Goal: Task Accomplishment & Management: Complete application form

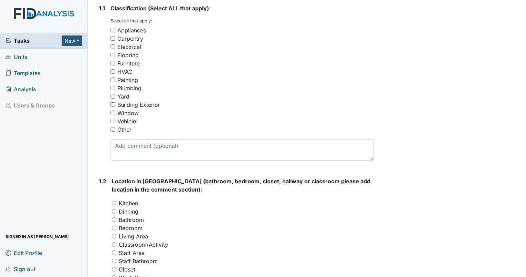
scroll to position [121, 0]
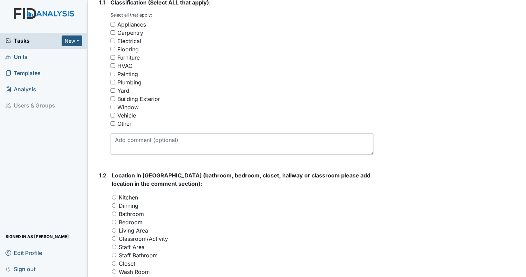
click at [135, 112] on div "Vehicle" at bounding box center [126, 115] width 19 height 8
click at [115, 113] on input "Vehicle" at bounding box center [112, 115] width 4 height 4
checkbox input "true"
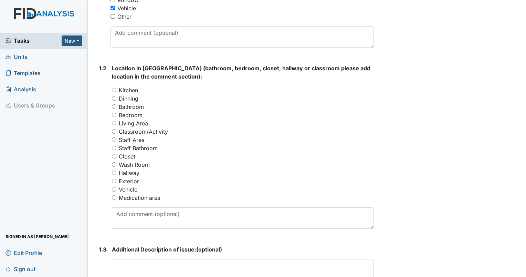
scroll to position [269, 0]
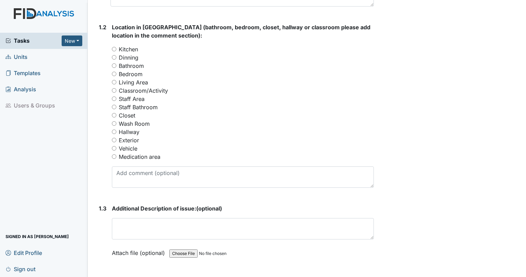
click at [137, 148] on label "Vehicle" at bounding box center [128, 148] width 19 height 8
click at [116, 148] on input "Vehicle" at bounding box center [114, 148] width 4 height 4
radio input "true"
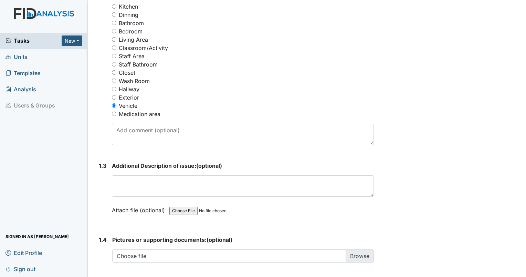
scroll to position [315, 0]
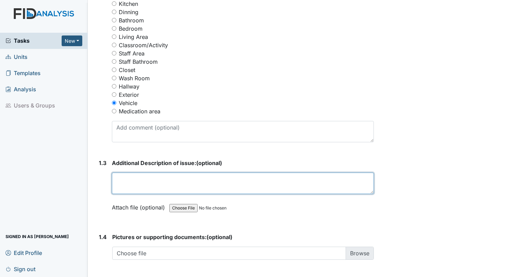
click at [217, 182] on textarea at bounding box center [243, 182] width 262 height 21
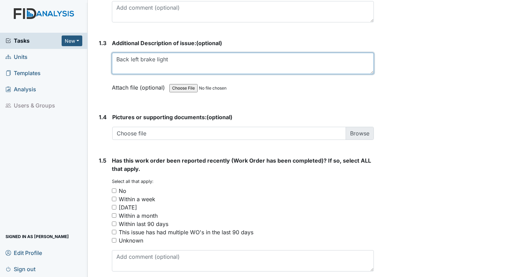
scroll to position [463, 0]
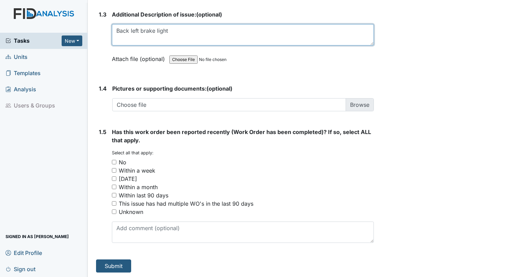
type textarea "Back left brake light"
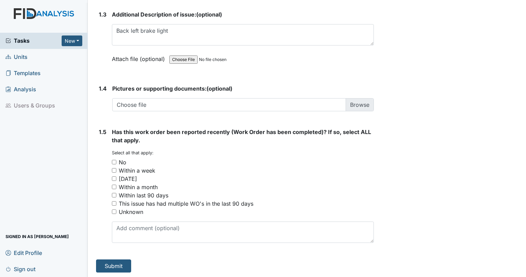
click at [123, 152] on small "Select all that apply:" at bounding box center [133, 152] width 42 height 5
click at [125, 158] on div "No" at bounding box center [123, 162] width 8 height 8
click at [116, 160] on input "No" at bounding box center [114, 162] width 4 height 4
checkbox input "true"
click at [127, 264] on button "Submit" at bounding box center [113, 265] width 35 height 13
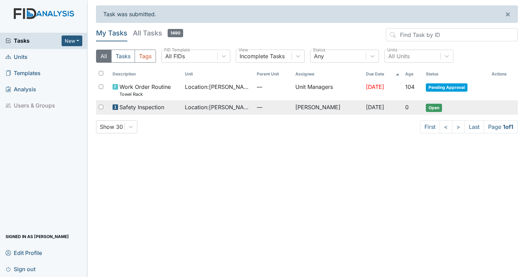
click at [437, 109] on span "Open" at bounding box center [434, 108] width 16 height 8
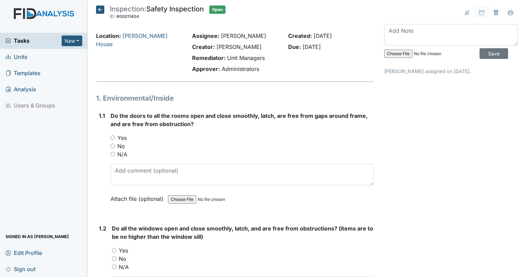
click at [123, 138] on label "Yes" at bounding box center [121, 138] width 9 height 8
click at [115, 138] on input "Yes" at bounding box center [112, 137] width 4 height 4
radio input "true"
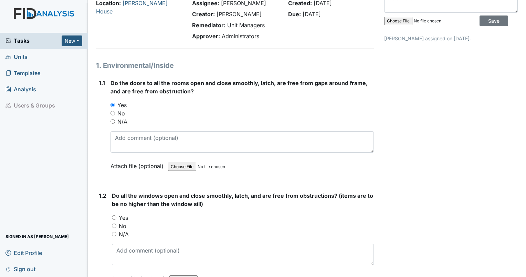
scroll to position [73, 0]
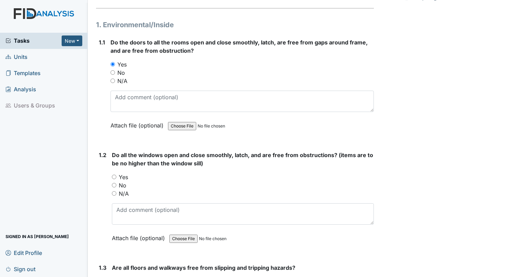
click at [113, 177] on input "Yes" at bounding box center [114, 176] width 4 height 4
radio input "true"
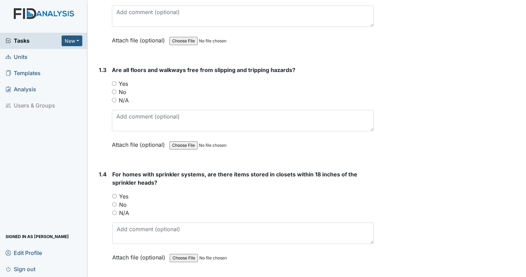
scroll to position [289, 0]
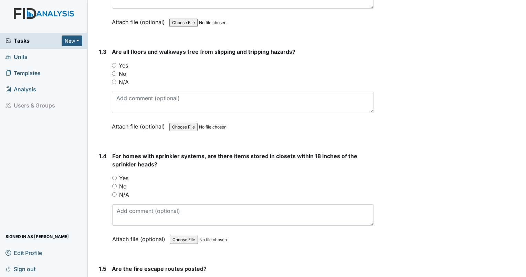
click at [112, 66] on input "Yes" at bounding box center [114, 65] width 4 height 4
radio input "true"
click at [114, 176] on input "Yes" at bounding box center [114, 178] width 4 height 4
radio input "true"
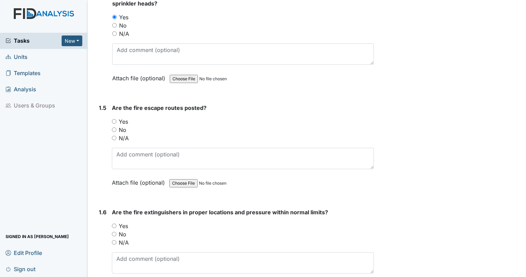
scroll to position [491, 0]
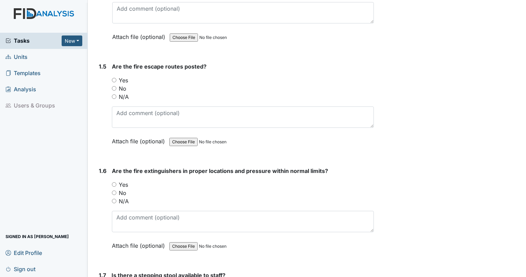
click at [115, 79] on input "Yes" at bounding box center [114, 80] width 4 height 4
radio input "true"
click at [112, 182] on input "Yes" at bounding box center [114, 184] width 4 height 4
radio input "true"
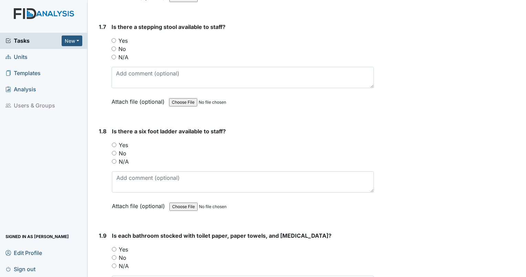
scroll to position [743, 0]
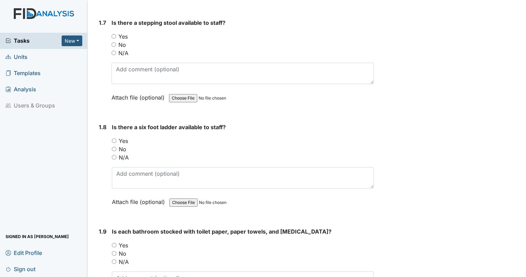
click at [113, 34] on input "Yes" at bounding box center [114, 36] width 4 height 4
radio input "true"
click at [114, 139] on input "Yes" at bounding box center [114, 140] width 4 height 4
radio input "true"
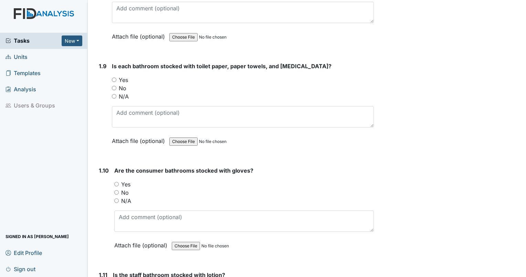
scroll to position [922, 0]
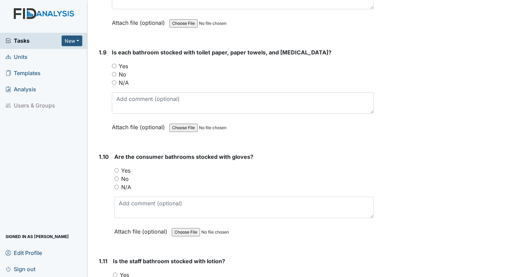
click at [115, 64] on input "Yes" at bounding box center [114, 66] width 4 height 4
radio input "true"
click at [116, 168] on input "Yes" at bounding box center [116, 170] width 4 height 4
radio input "true"
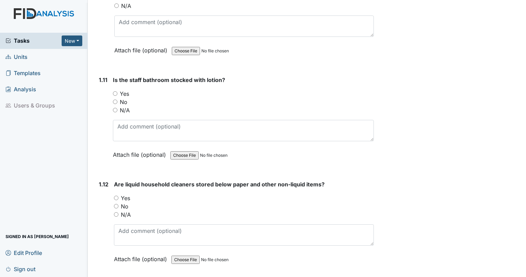
scroll to position [1112, 0]
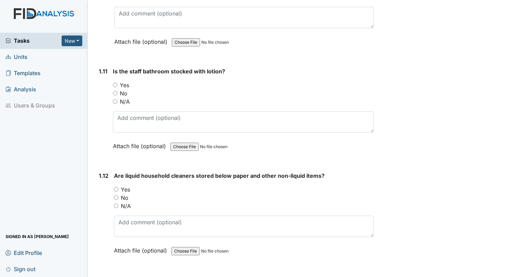
click at [115, 83] on input "Yes" at bounding box center [115, 85] width 4 height 4
radio input "true"
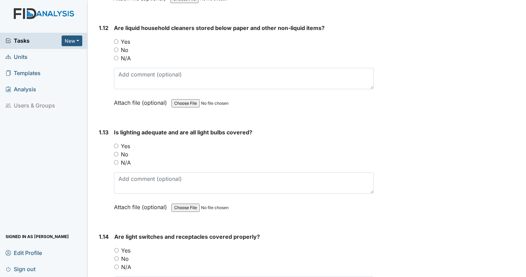
scroll to position [1261, 0]
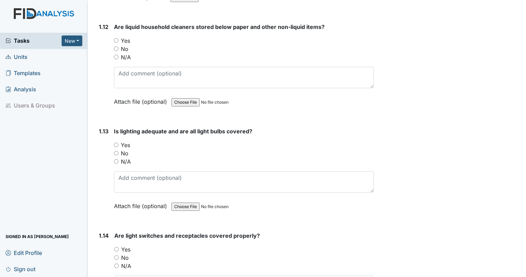
click at [114, 38] on input "Yes" at bounding box center [116, 40] width 4 height 4
radio input "true"
click at [115, 142] on input "Yes" at bounding box center [116, 144] width 4 height 4
radio input "true"
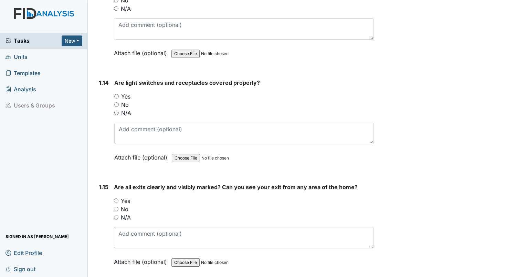
scroll to position [1415, 0]
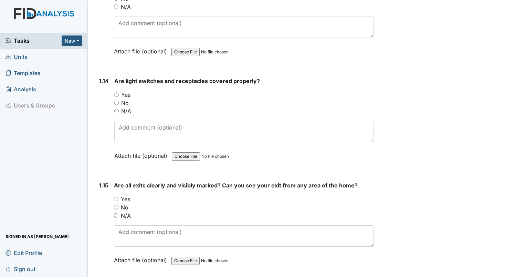
click at [117, 92] on input "Yes" at bounding box center [116, 94] width 4 height 4
radio input "true"
click at [115, 197] on input "Yes" at bounding box center [116, 199] width 4 height 4
radio input "true"
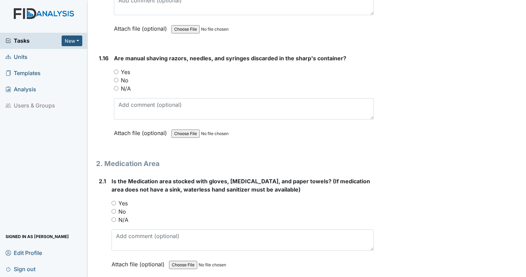
scroll to position [1648, 0]
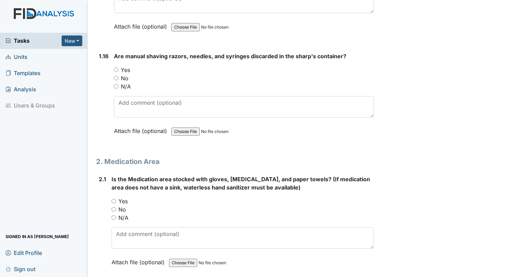
click at [115, 67] on input "Yes" at bounding box center [116, 69] width 4 height 4
radio input "true"
click at [114, 199] on input "Yes" at bounding box center [114, 201] width 4 height 4
radio input "true"
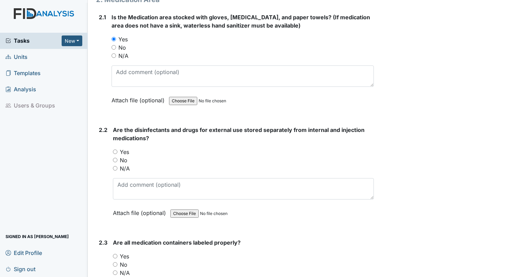
scroll to position [1808, 0]
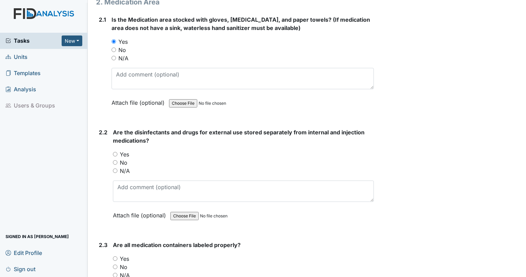
click at [116, 150] on div "Yes" at bounding box center [243, 154] width 261 height 8
click at [116, 152] on input "Yes" at bounding box center [115, 154] width 4 height 4
radio input "true"
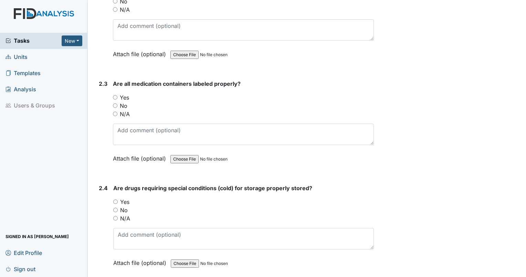
scroll to position [1978, 0]
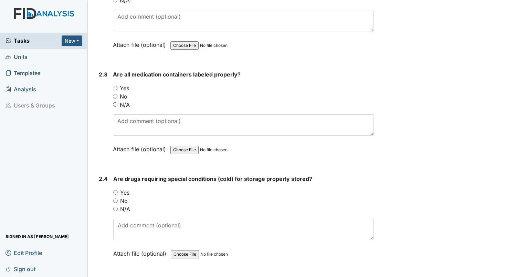
click at [115, 86] on input "Yes" at bounding box center [115, 88] width 4 height 4
radio input "true"
click at [117, 206] on input "N/A" at bounding box center [115, 208] width 4 height 4
radio input "true"
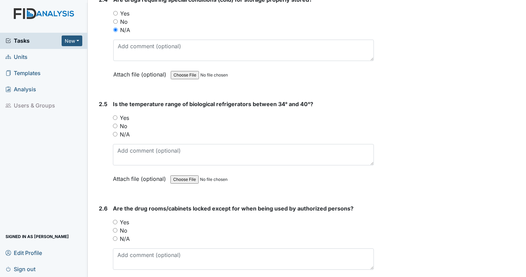
scroll to position [2226, 0]
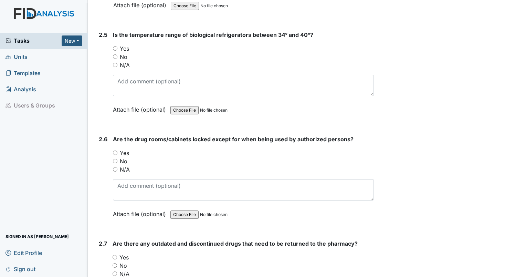
click at [115, 46] on input "Yes" at bounding box center [115, 48] width 4 height 4
radio input "true"
click at [116, 150] on input "Yes" at bounding box center [115, 152] width 4 height 4
radio input "true"
click at [116, 271] on input "N/A" at bounding box center [115, 273] width 4 height 4
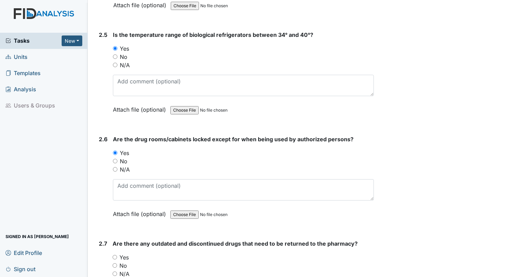
radio input "true"
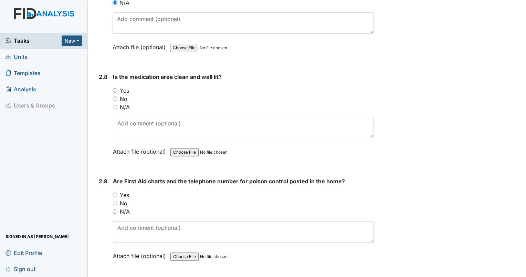
scroll to position [2529, 0]
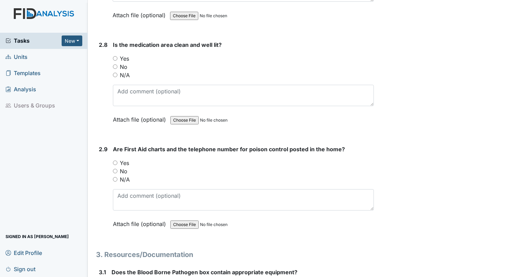
click at [115, 56] on input "Yes" at bounding box center [115, 58] width 4 height 4
radio input "true"
click at [114, 160] on input "Yes" at bounding box center [115, 162] width 4 height 4
radio input "true"
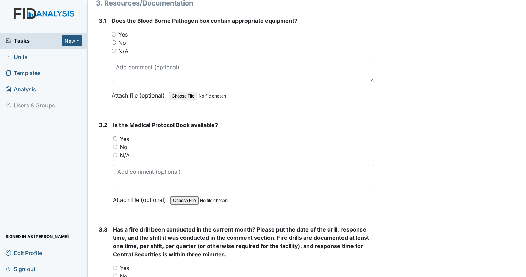
scroll to position [2781, 0]
click at [114, 32] on input "Yes" at bounding box center [114, 34] width 4 height 4
radio input "true"
click at [115, 136] on input "Yes" at bounding box center [115, 138] width 4 height 4
radio input "true"
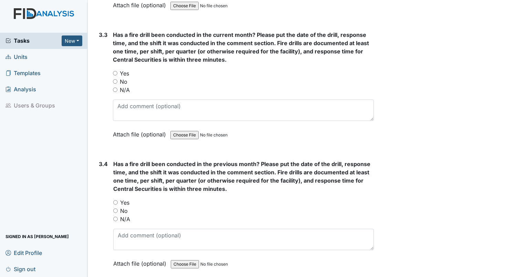
scroll to position [2976, 0]
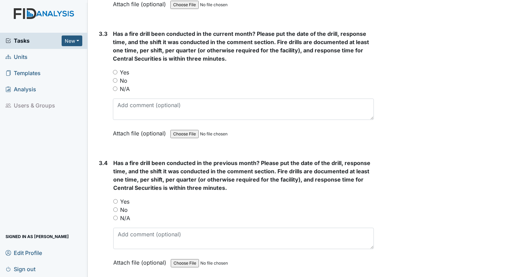
click at [116, 70] on input "Yes" at bounding box center [115, 72] width 4 height 4
radio input "true"
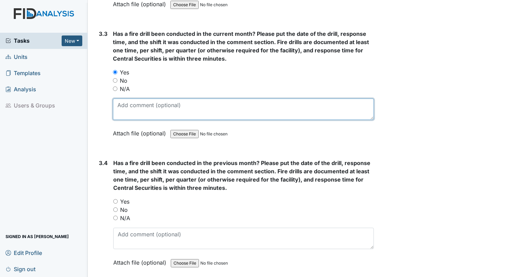
click at [140, 100] on textarea at bounding box center [243, 108] width 261 height 21
click at [117, 103] on textarea "9/14/2025" at bounding box center [243, 108] width 261 height 21
click at [147, 98] on textarea "9/14/2025" at bounding box center [243, 108] width 261 height 21
click at [125, 106] on textarea "9/14/2025 10:05pm 3rd shift 2 mins. Nacy" at bounding box center [243, 108] width 261 height 21
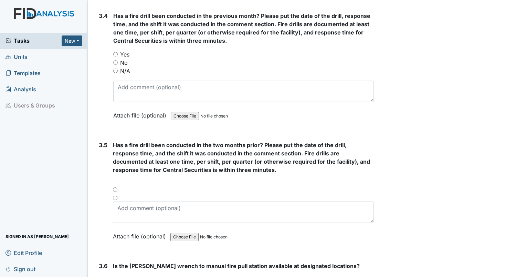
scroll to position [3122, 0]
type textarea "9/14/2025 10:05pm 3rd shift 2 mins. Nacey"
click at [129, 51] on label "Yes" at bounding box center [124, 55] width 9 height 8
click at [118, 52] on input "Yes" at bounding box center [115, 54] width 4 height 4
radio input "true"
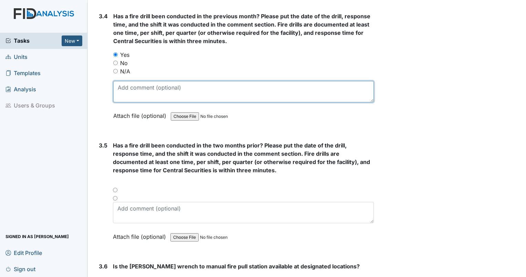
click at [144, 87] on textarea at bounding box center [243, 91] width 261 height 21
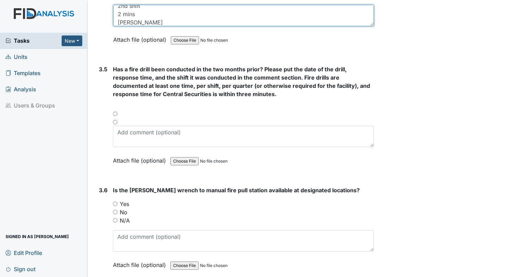
scroll to position [3199, 0]
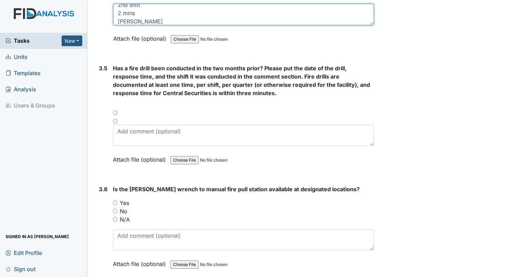
type textarea "8/11/2025 4pm 2nd shift 2 mins Elizabeth"
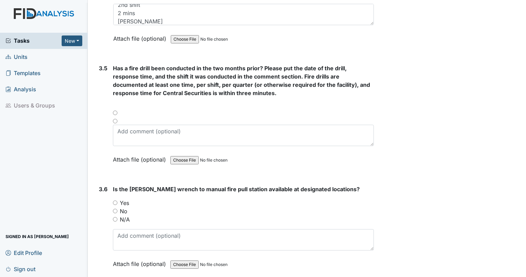
click at [123, 103] on div at bounding box center [243, 107] width 261 height 8
click at [115, 111] on div at bounding box center [243, 115] width 261 height 8
click at [115, 119] on input "radio" at bounding box center [115, 121] width 4 height 4
radio input "true"
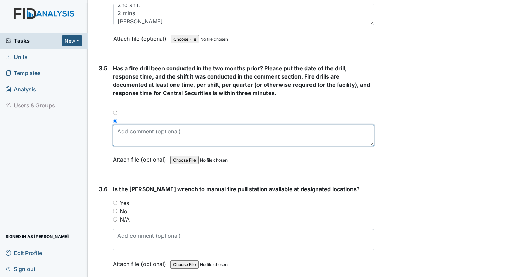
click at [155, 125] on textarea at bounding box center [243, 135] width 261 height 21
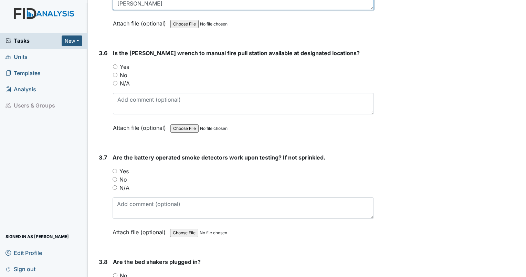
scroll to position [3340, 0]
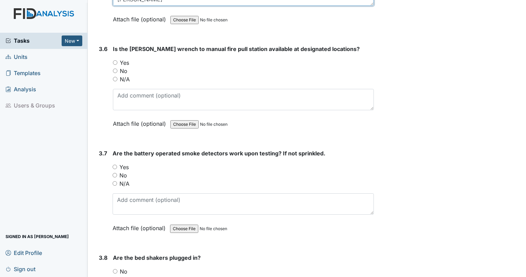
type textarea "7/6/2025 9am 1st shift 2 mins. Sondra"
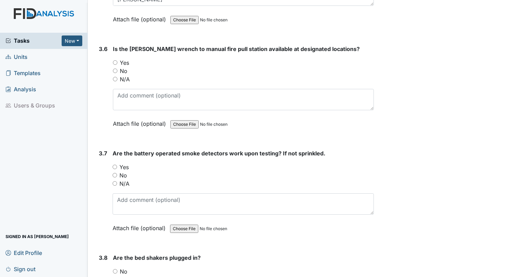
click at [114, 60] on input "Yes" at bounding box center [115, 62] width 4 height 4
radio input "true"
click at [115, 164] on input "Yes" at bounding box center [115, 166] width 4 height 4
radio input "true"
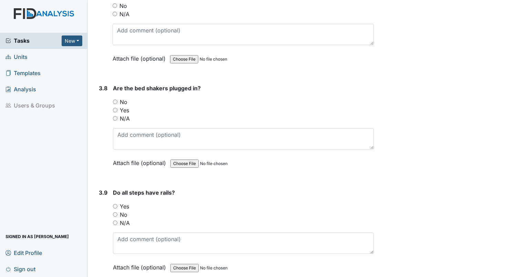
scroll to position [3509, 0]
click at [115, 116] on input "N/A" at bounding box center [115, 118] width 4 height 4
radio input "true"
click at [117, 204] on input "Yes" at bounding box center [115, 206] width 4 height 4
radio input "true"
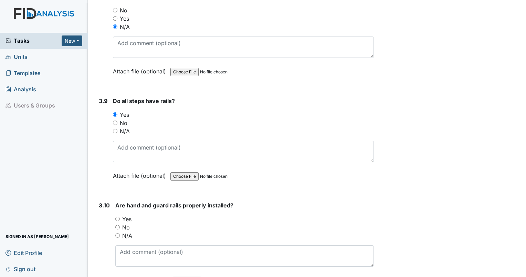
scroll to position [3629, 0]
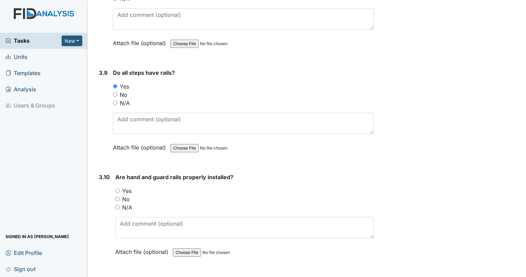
click at [115, 188] on input "Yes" at bounding box center [117, 190] width 4 height 4
radio input "true"
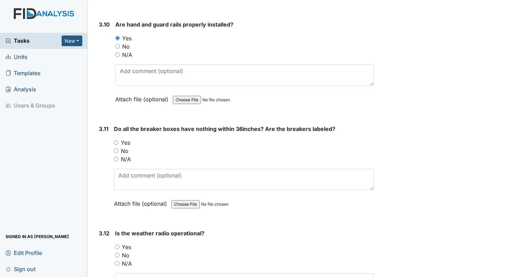
scroll to position [3781, 0]
click at [115, 140] on input "Yes" at bounding box center [116, 142] width 4 height 4
radio input "true"
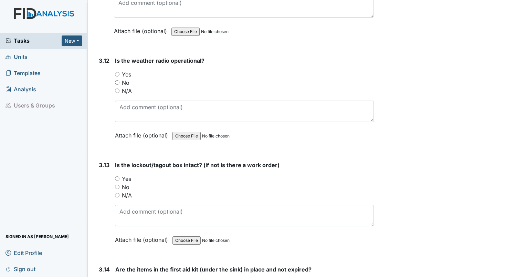
scroll to position [3958, 0]
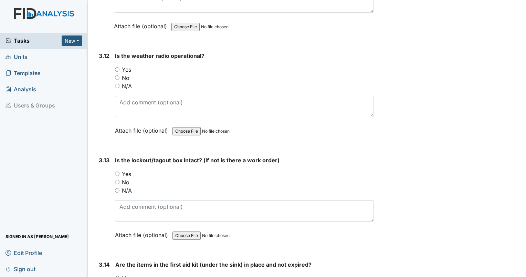
click at [118, 67] on input "Yes" at bounding box center [117, 69] width 4 height 4
radio input "true"
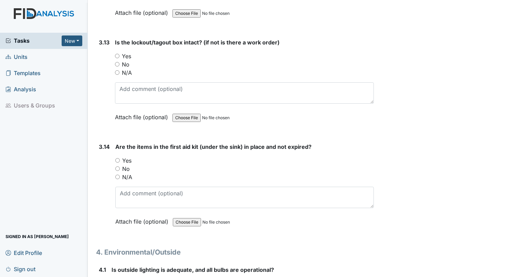
scroll to position [4077, 0]
click at [116, 53] on input "Yes" at bounding box center [117, 55] width 4 height 4
radio input "true"
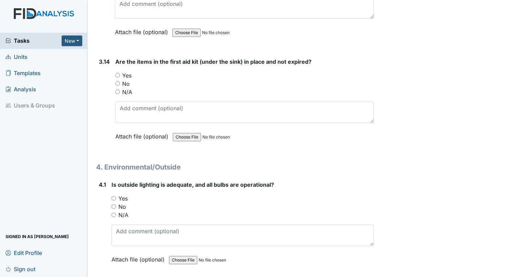
scroll to position [4161, 0]
click at [119, 72] on div "Yes" at bounding box center [244, 76] width 258 height 8
click at [117, 73] on input "Yes" at bounding box center [117, 75] width 4 height 4
radio input "true"
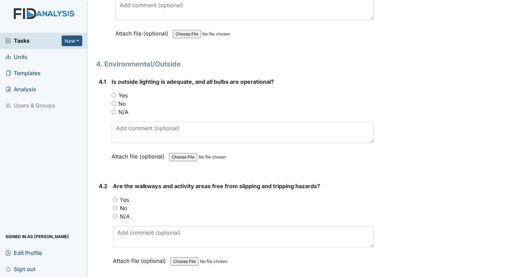
scroll to position [4273, 0]
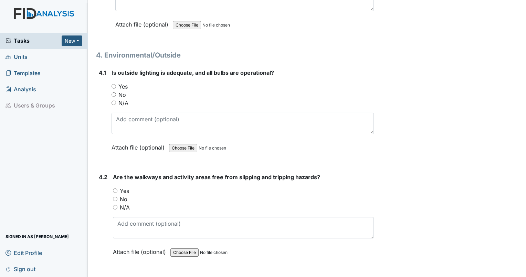
click at [114, 84] on input "Yes" at bounding box center [114, 86] width 4 height 4
radio input "true"
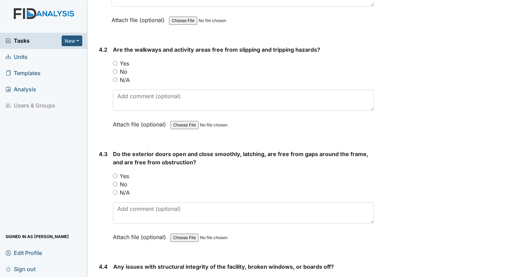
scroll to position [4398, 0]
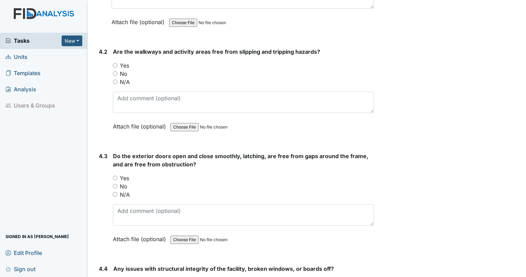
click at [115, 63] on input "Yes" at bounding box center [115, 65] width 4 height 4
radio input "true"
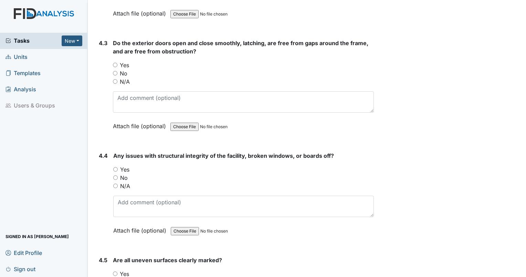
scroll to position [4499, 0]
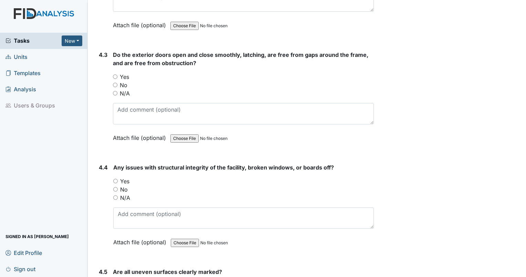
click at [113, 61] on div "4.3 Do the exterior doors open and close smoothly, latching, are free from gaps…" at bounding box center [235, 102] width 278 height 102
click at [117, 74] on input "Yes" at bounding box center [115, 76] width 4 height 4
radio input "true"
click at [117, 195] on input "N/A" at bounding box center [115, 197] width 4 height 4
radio input "true"
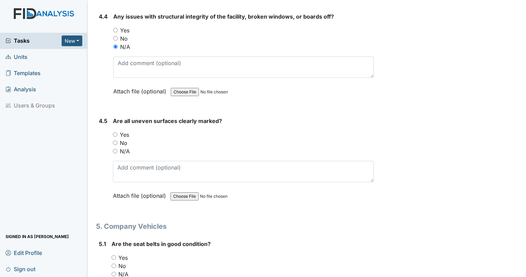
scroll to position [4690, 0]
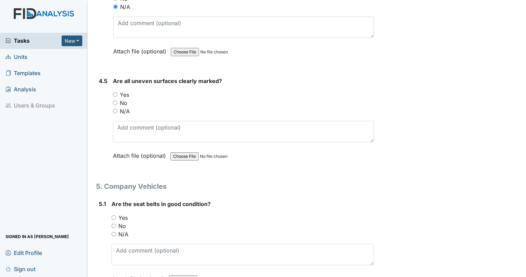
click at [116, 109] on input "N/A" at bounding box center [115, 111] width 4 height 4
radio input "true"
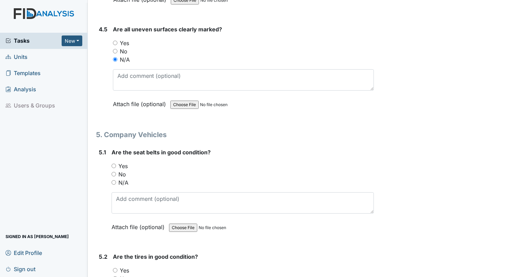
scroll to position [4819, 0]
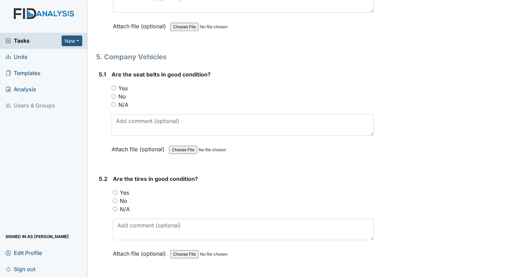
click at [113, 86] on input "Yes" at bounding box center [114, 88] width 4 height 4
radio input "true"
click at [112, 175] on div "5.2 Are the tires in good condition? You must select one of the below options. …" at bounding box center [235, 220] width 278 height 93
click at [127, 188] on label "Yes" at bounding box center [124, 192] width 9 height 8
click at [117, 190] on input "Yes" at bounding box center [115, 192] width 4 height 4
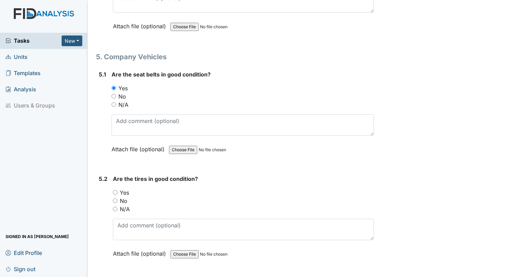
radio input "true"
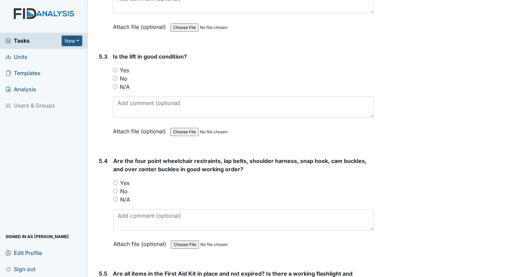
scroll to position [5063, 0]
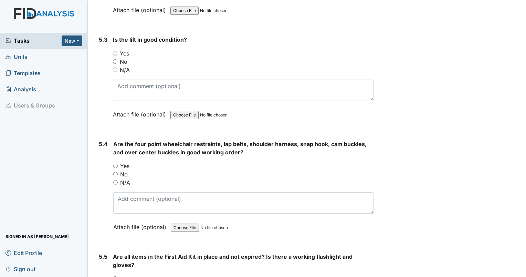
click at [115, 67] on input "N/A" at bounding box center [115, 69] width 4 height 4
radio input "true"
click at [116, 178] on div "N/A" at bounding box center [243, 182] width 261 height 8
click at [116, 180] on input "N/A" at bounding box center [115, 182] width 4 height 4
radio input "true"
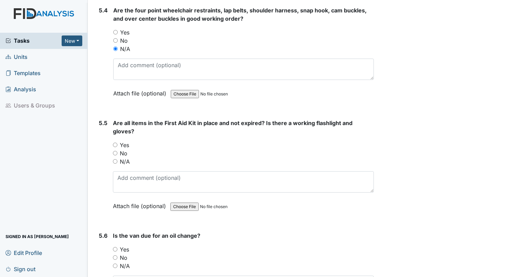
scroll to position [5200, 0]
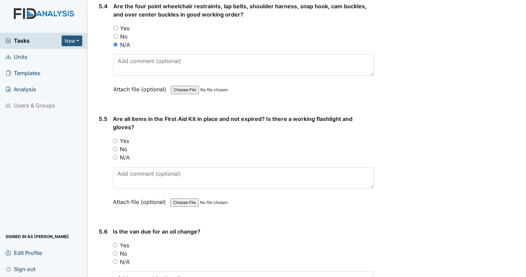
click at [113, 138] on input "Yes" at bounding box center [115, 140] width 4 height 4
radio input "true"
click at [115, 251] on input "No" at bounding box center [115, 253] width 4 height 4
radio input "true"
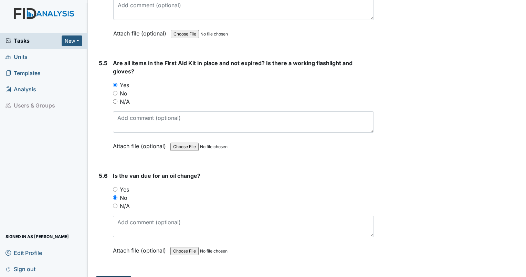
click at [119, 276] on button "Submit" at bounding box center [113, 282] width 35 height 13
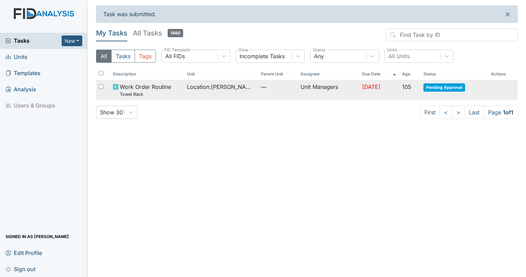
click at [457, 86] on span "Pending Approval" at bounding box center [444, 87] width 42 height 8
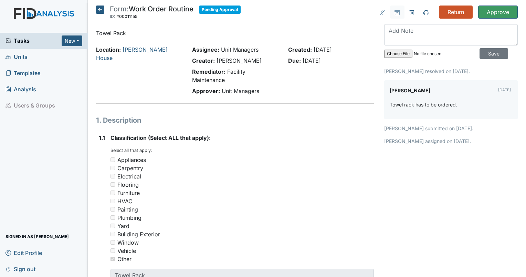
click at [29, 272] on span "Sign out" at bounding box center [21, 268] width 30 height 11
